Goal: Check status: Check status

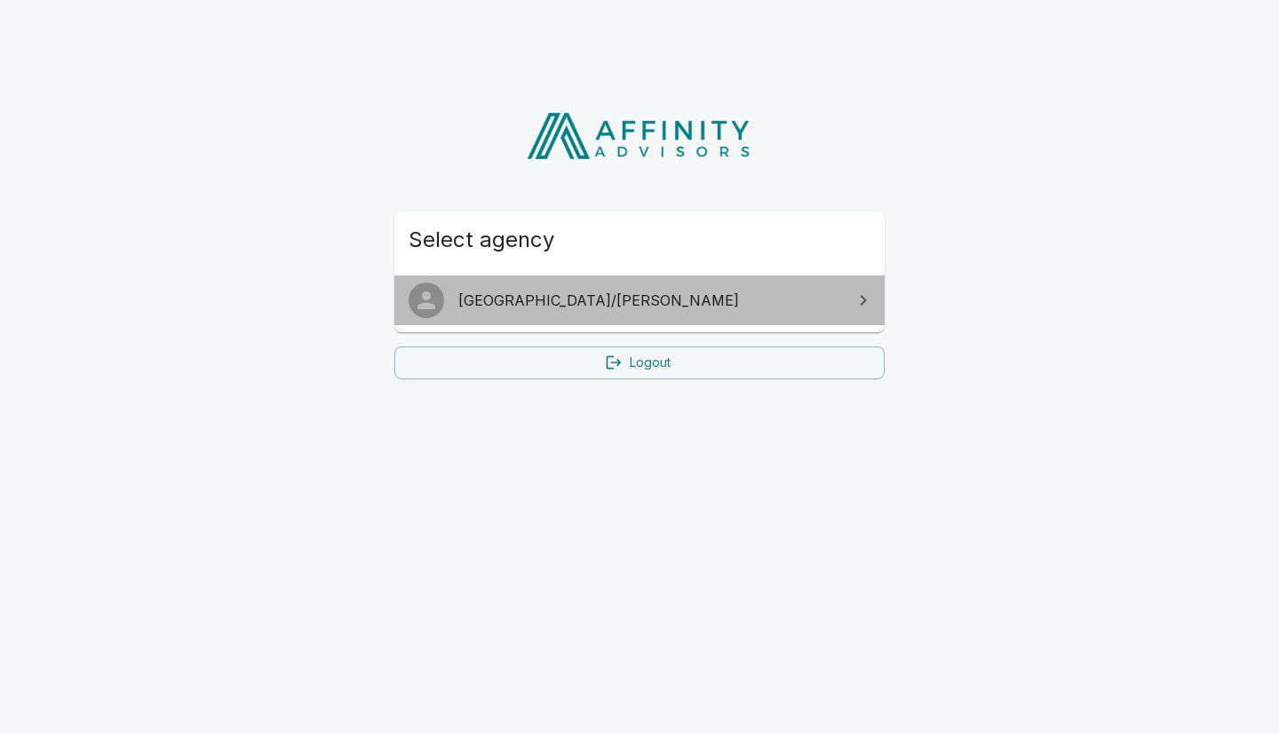
click at [556, 288] on link "[GEOGRAPHIC_DATA]/[PERSON_NAME]" at bounding box center [639, 300] width 490 height 50
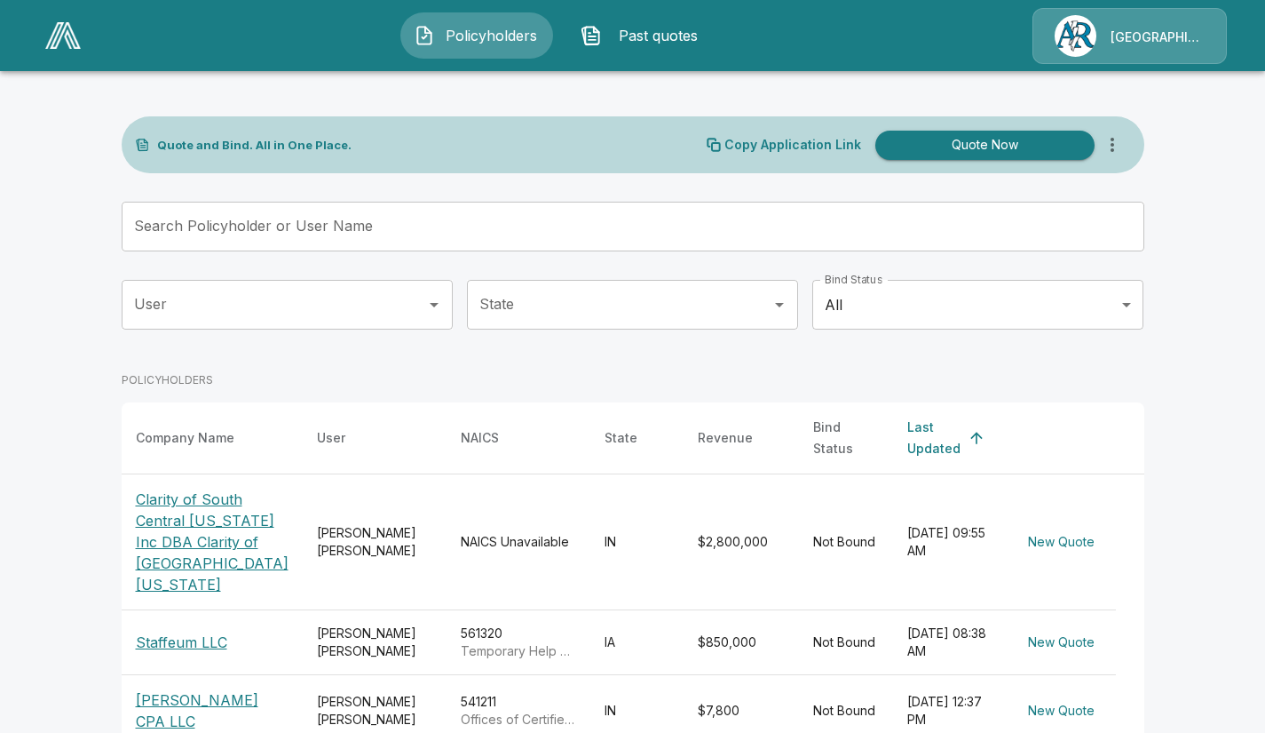
click at [390, 210] on input "Search Policyholder or User Name" at bounding box center [623, 227] width 1003 height 50
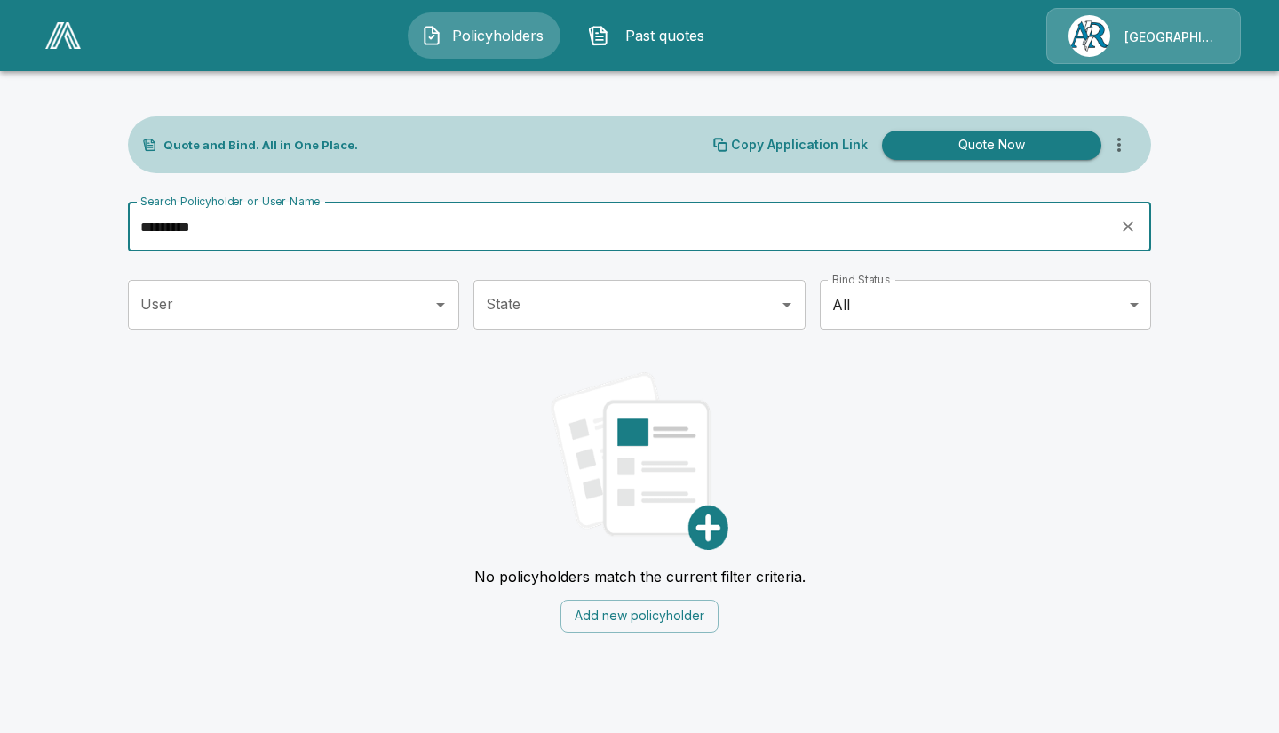
click at [150, 227] on input "*********" at bounding box center [617, 227] width 979 height 50
click at [258, 239] on input "**********" at bounding box center [617, 227] width 979 height 50
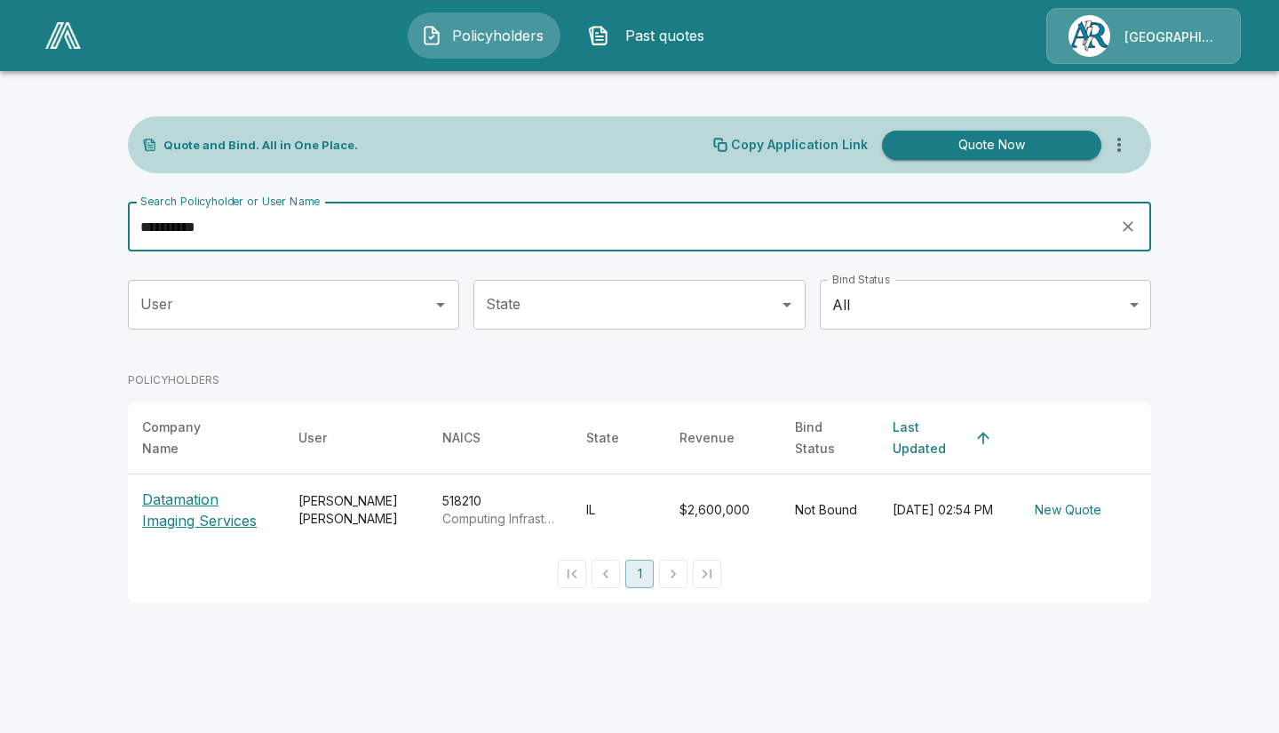
type input "**********"
click at [192, 513] on p "Datamation Imaging Services" at bounding box center [206, 509] width 128 height 43
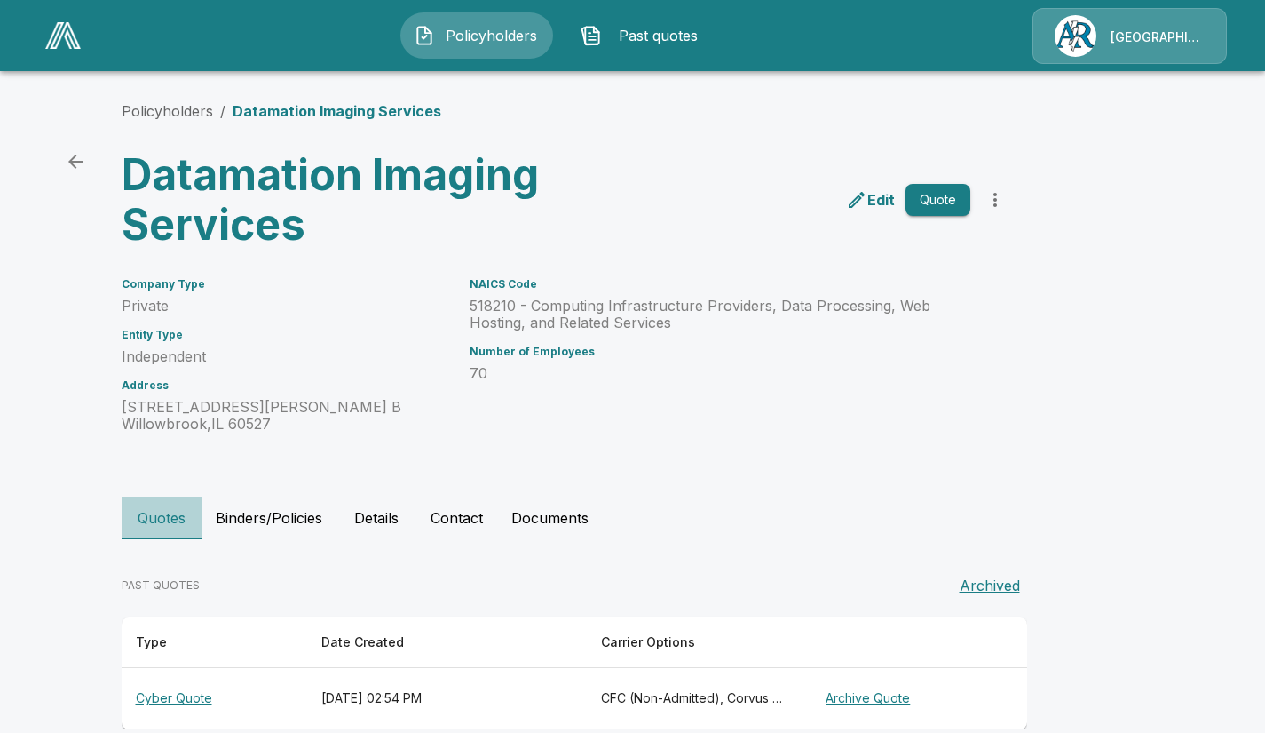
click at [192, 513] on button "Quotes" at bounding box center [162, 517] width 80 height 43
click at [1264, 256] on main "Policyholders / Datamation Imaging Services Datamation Imaging Services Edit Qu…" at bounding box center [632, 381] width 1265 height 763
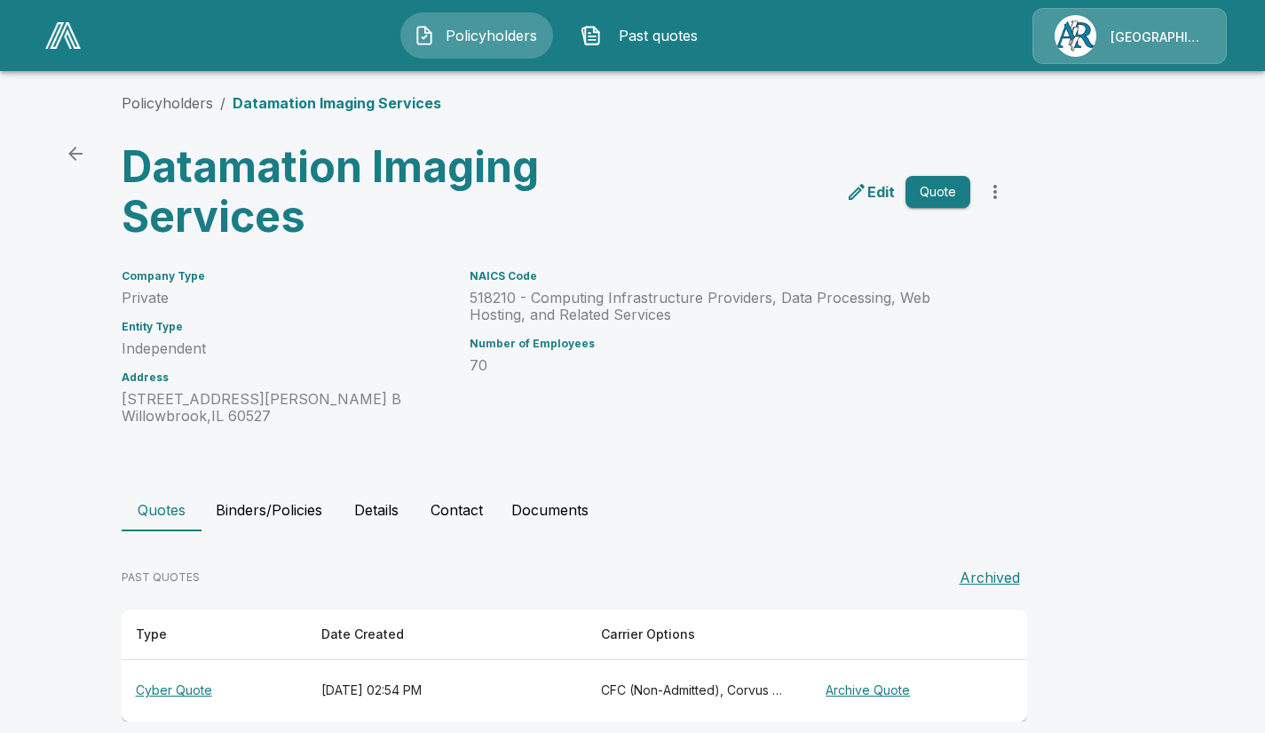
scroll to position [29, 0]
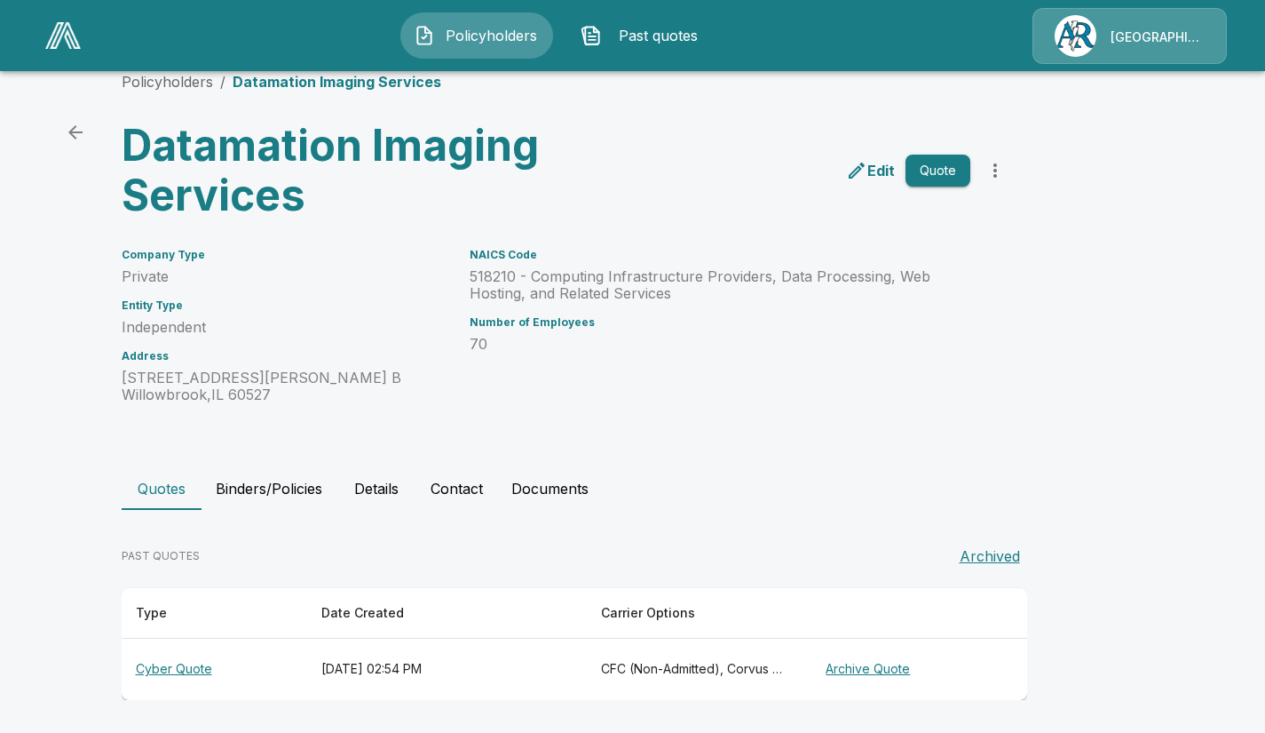
click at [206, 674] on th "Cyber Quote" at bounding box center [215, 668] width 186 height 61
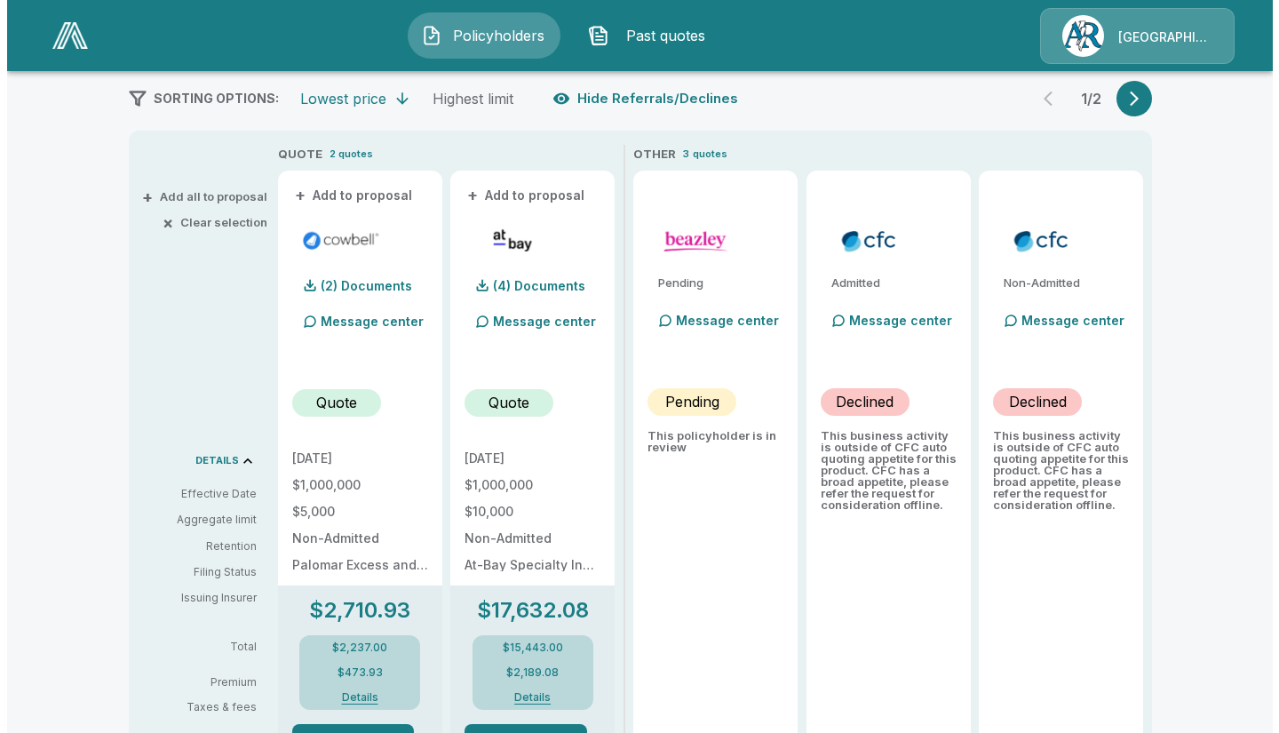
scroll to position [359, 0]
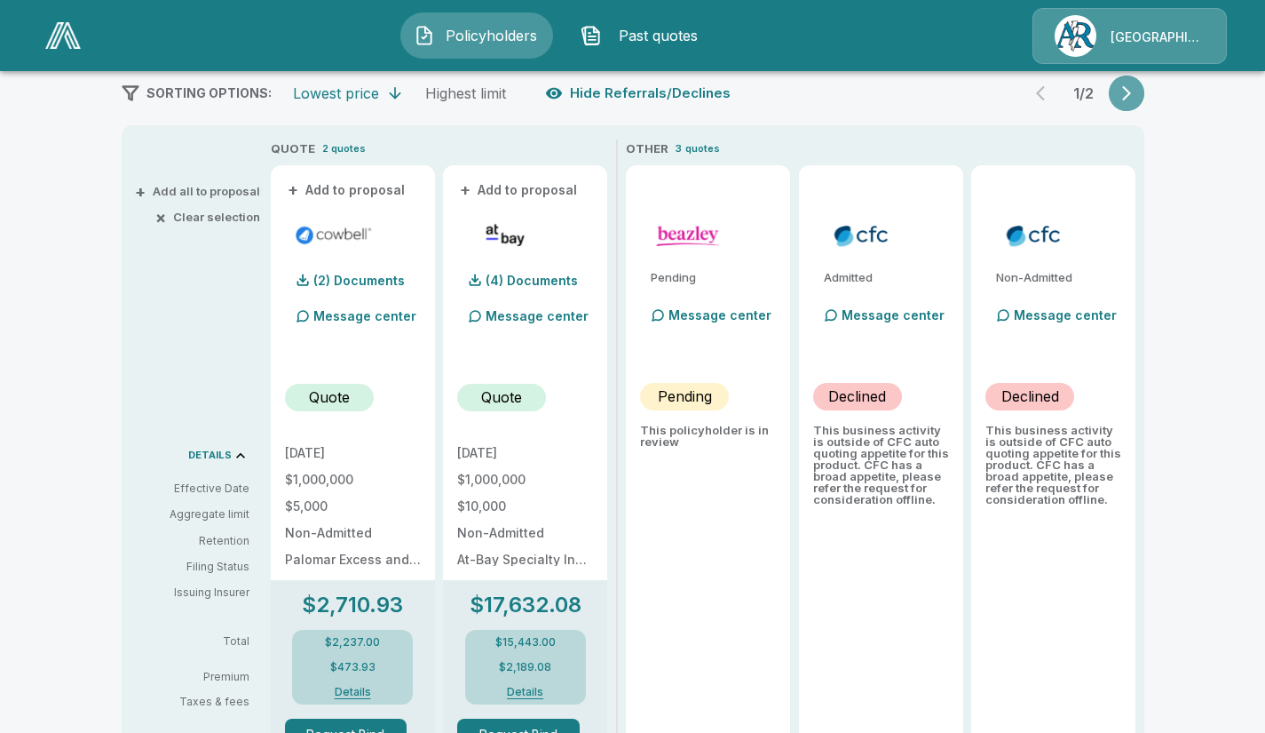
click at [1145, 89] on button "button" at bounding box center [1127, 93] width 36 height 36
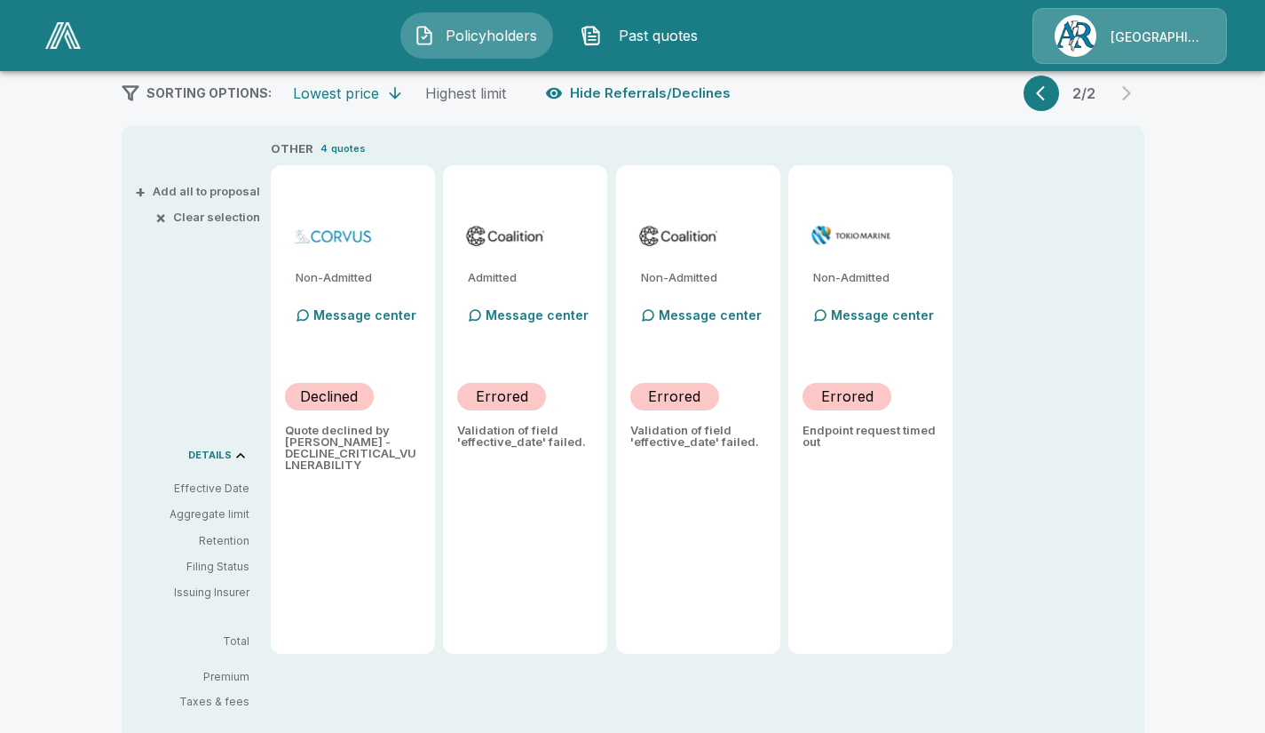
click at [695, 399] on p "Errored" at bounding box center [674, 395] width 52 height 21
click at [712, 305] on div "Message center" at bounding box center [703, 315] width 125 height 36
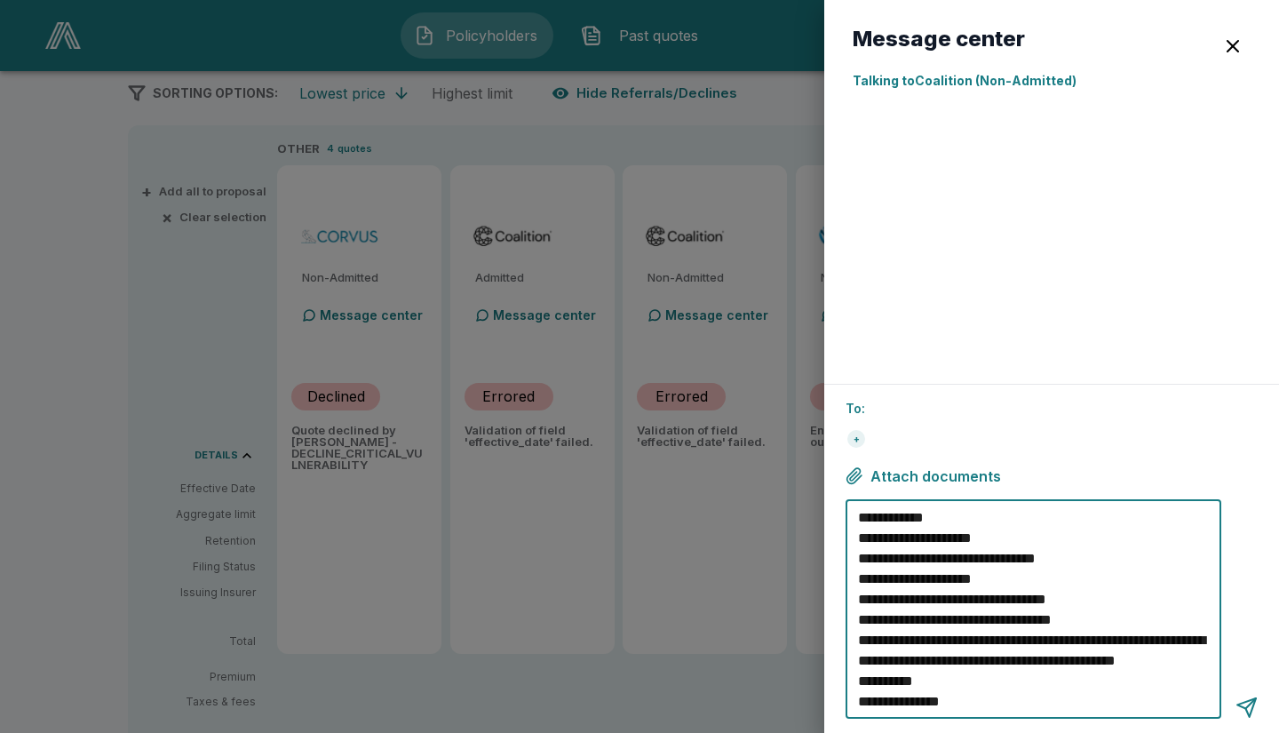
scroll to position [41, 0]
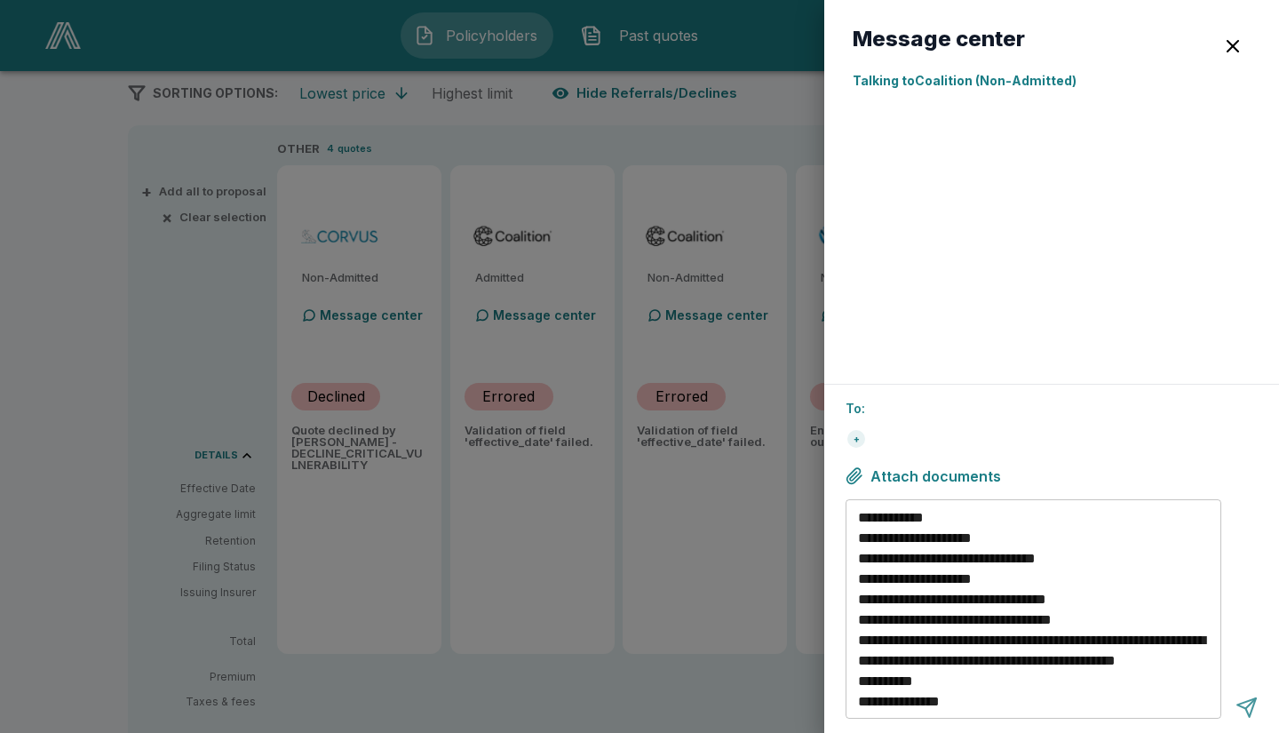
click at [1246, 704] on div at bounding box center [1246, 707] width 22 height 22
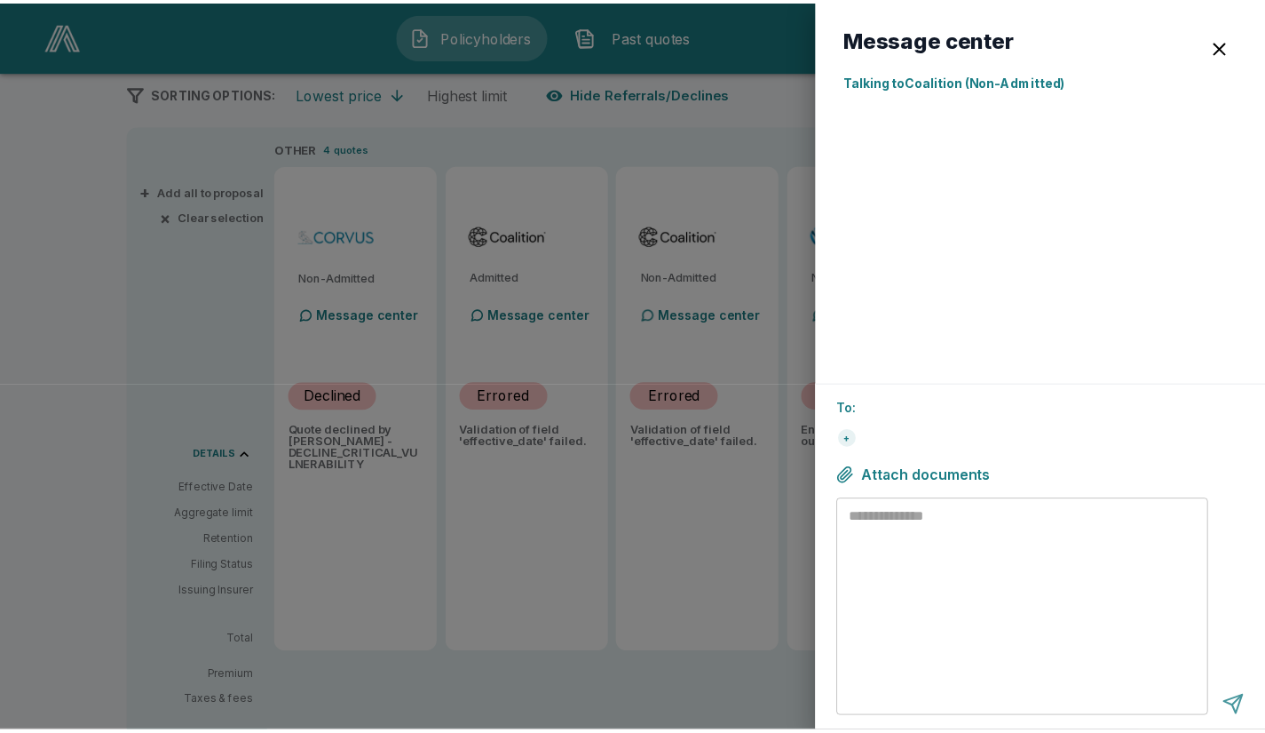
scroll to position [0, 0]
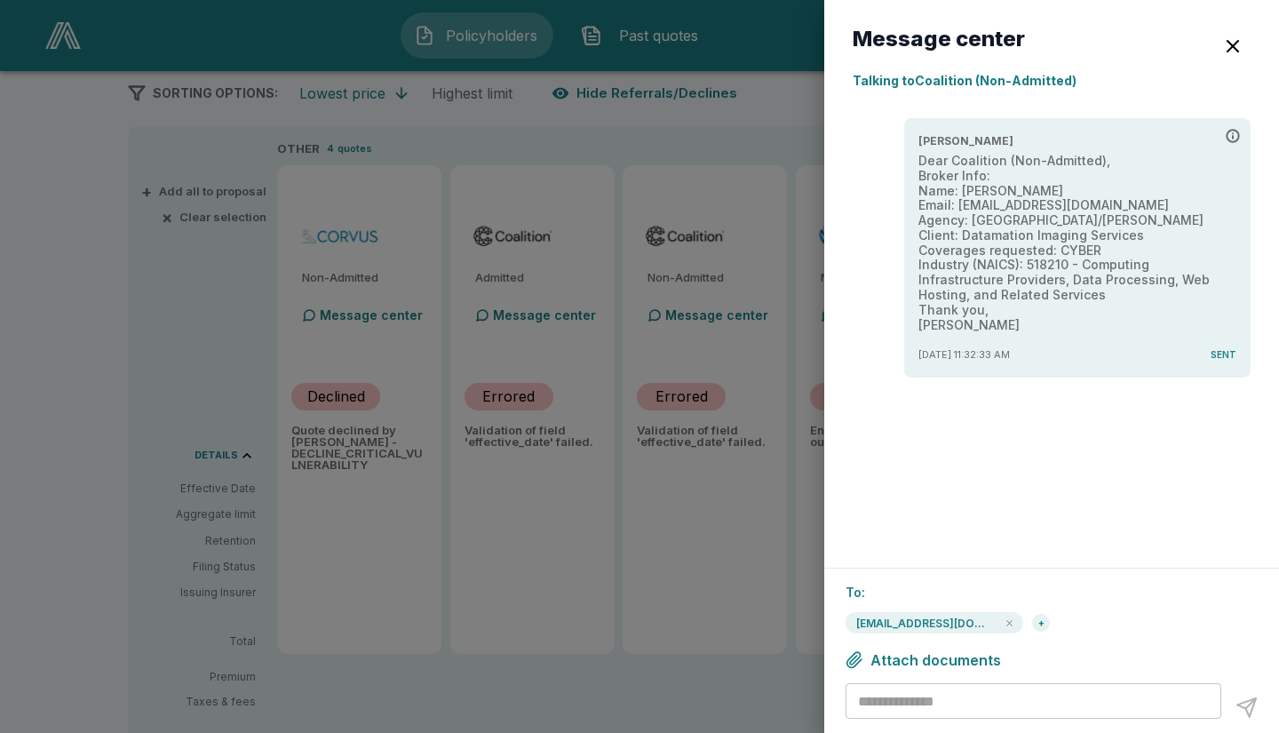
click at [741, 547] on div at bounding box center [639, 366] width 1279 height 733
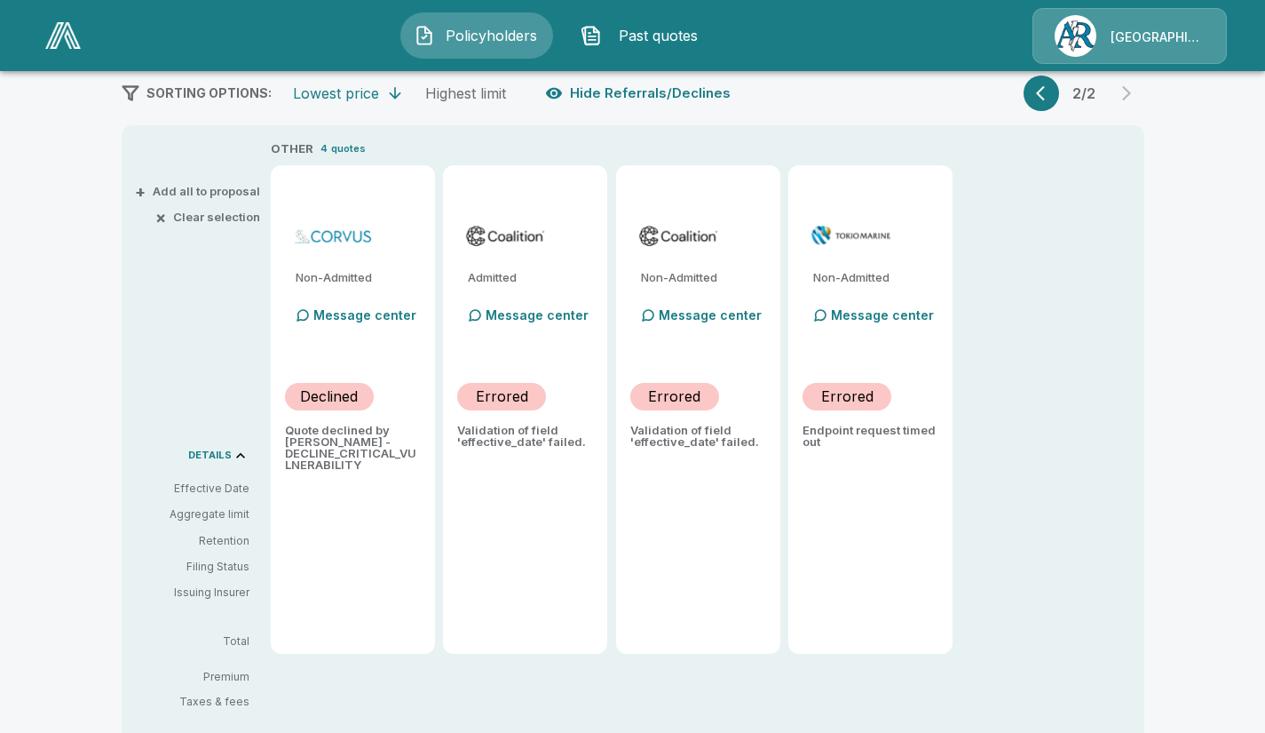
click at [1052, 96] on icon "button" at bounding box center [1045, 93] width 18 height 18
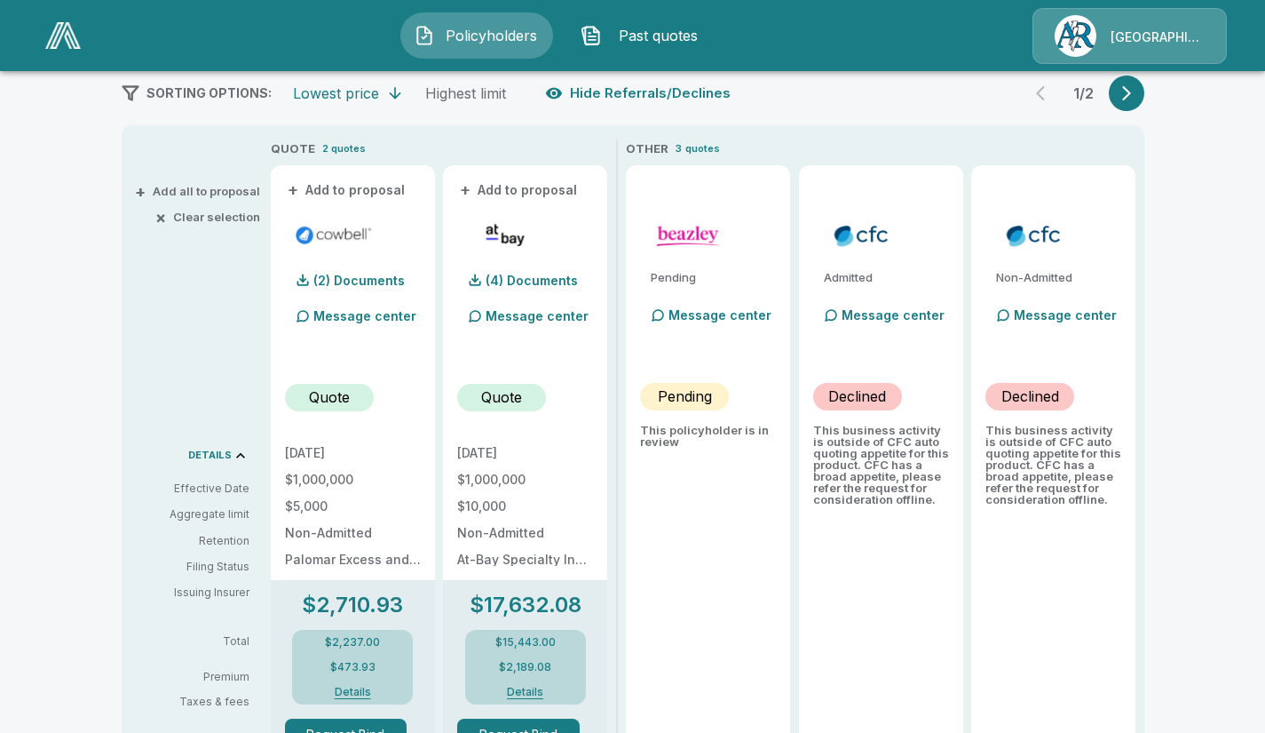
click at [1131, 89] on icon "button" at bounding box center [1126, 93] width 9 height 15
